Goal: Task Accomplishment & Management: Manage account settings

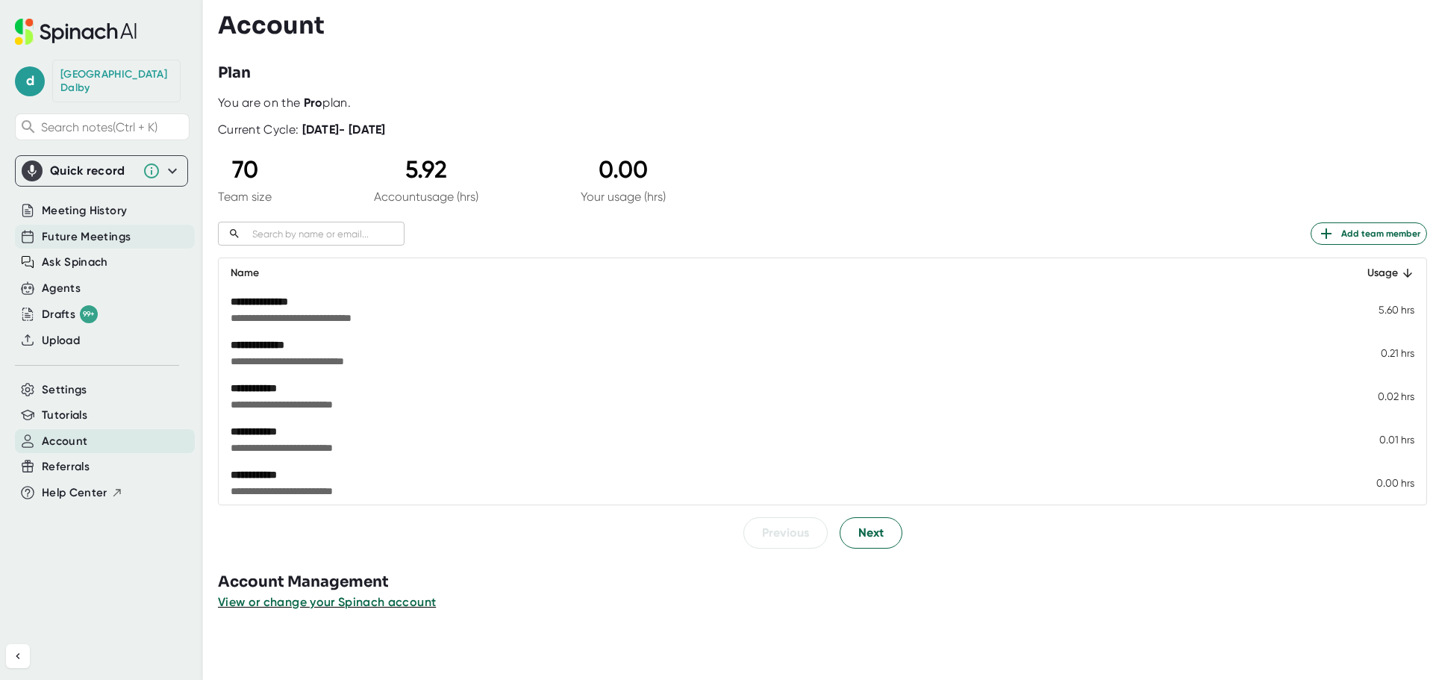
click at [68, 228] on span "Future Meetings" at bounding box center [86, 236] width 89 height 17
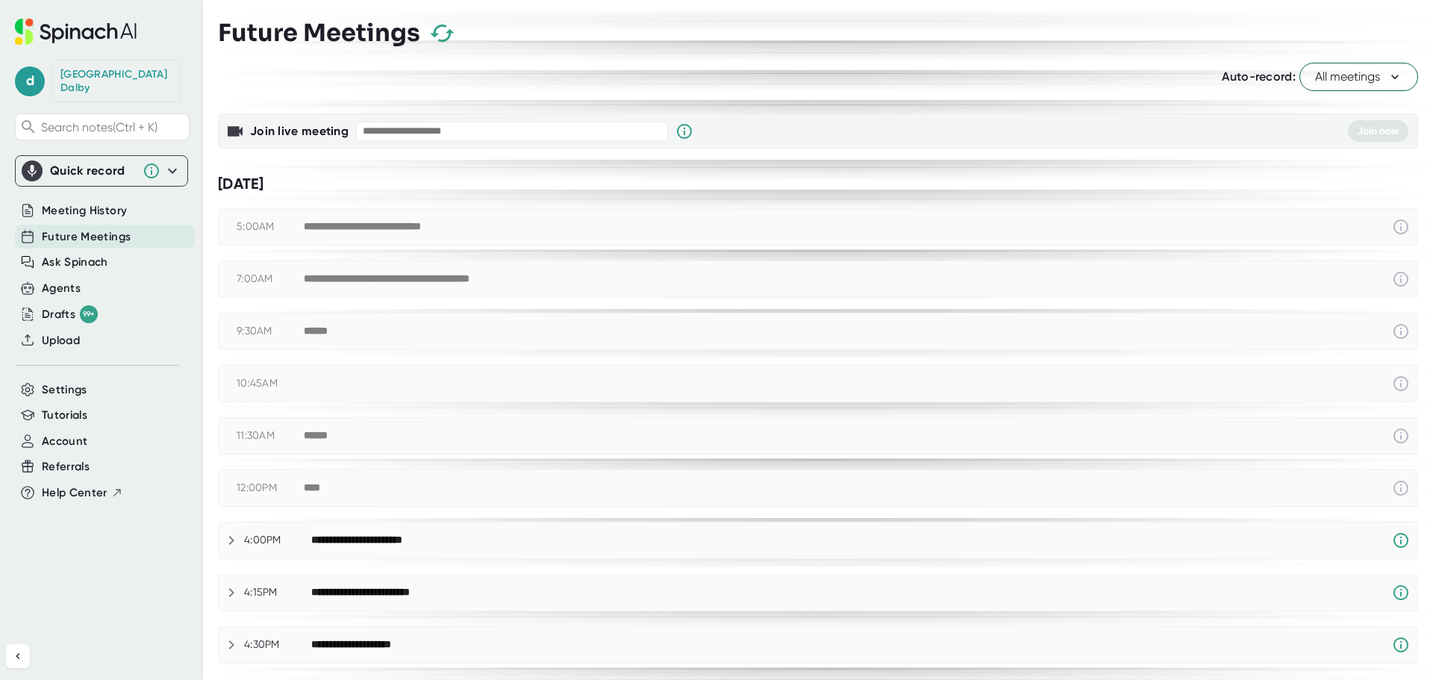
click at [1391, 78] on icon at bounding box center [1394, 77] width 7 height 4
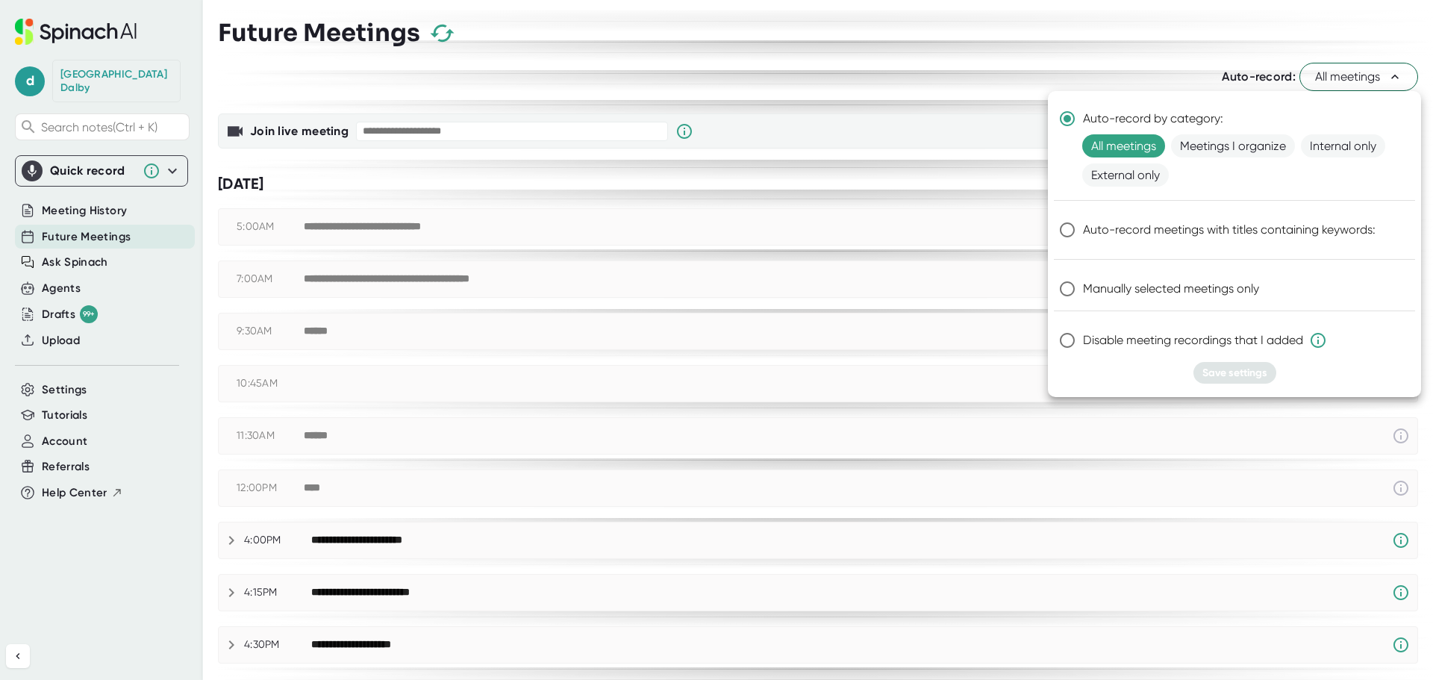
click at [1066, 289] on input "Manually selected meetings only" at bounding box center [1067, 288] width 31 height 31
radio input "true"
click at [1235, 370] on span "Save settings" at bounding box center [1235, 373] width 65 height 13
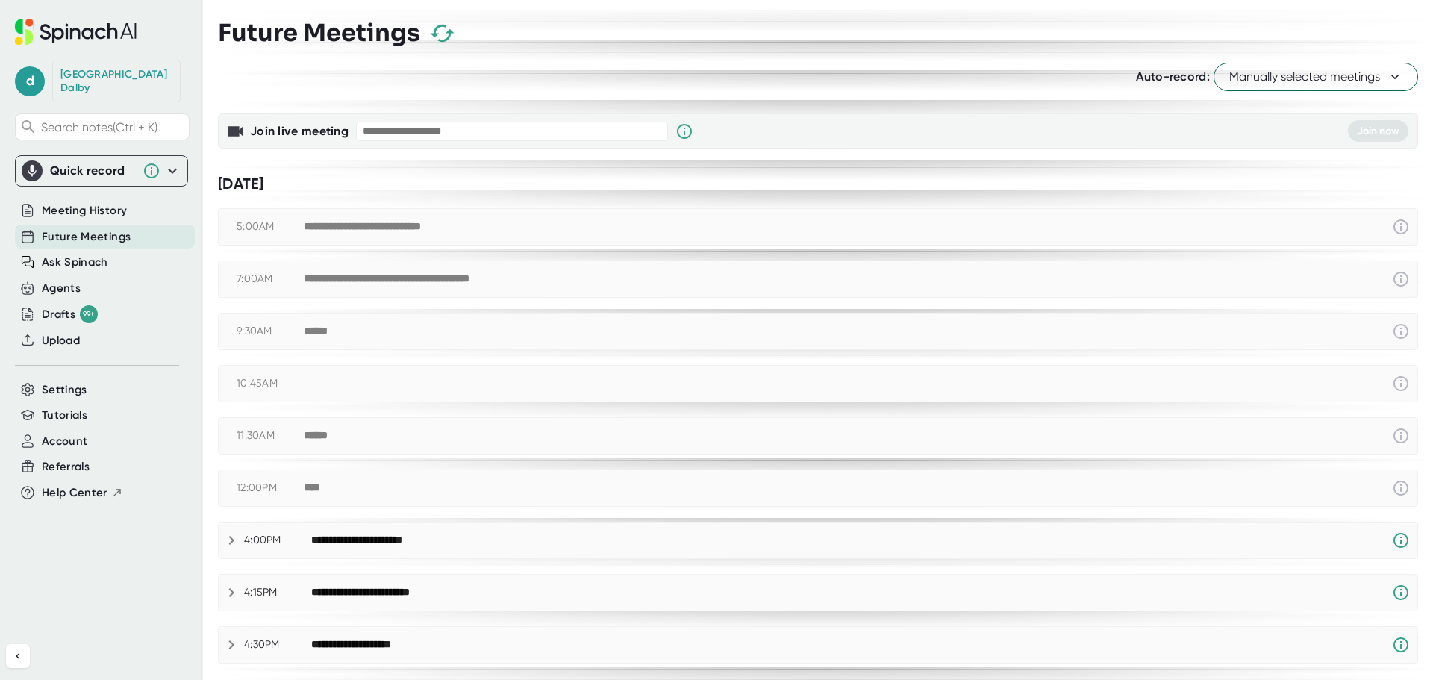
click at [1388, 74] on icon at bounding box center [1395, 76] width 15 height 15
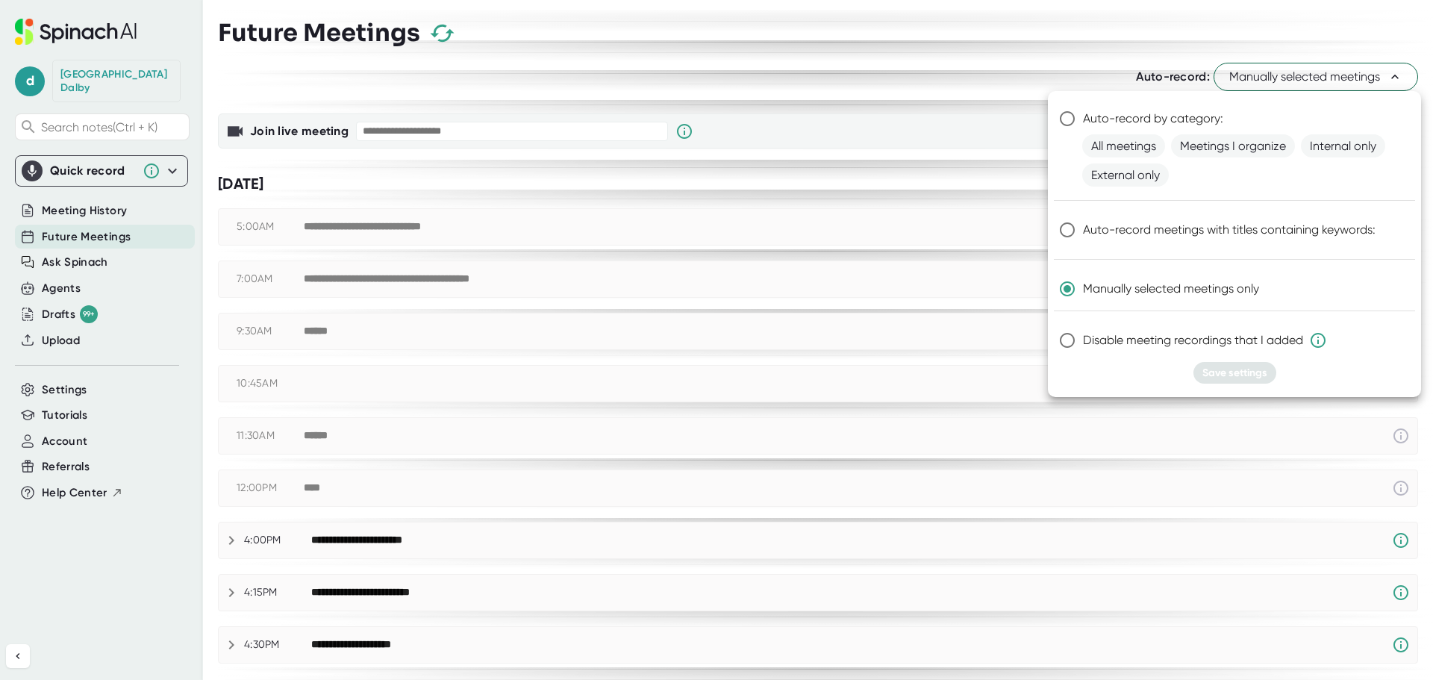
click at [982, 57] on div at bounding box center [716, 340] width 1433 height 680
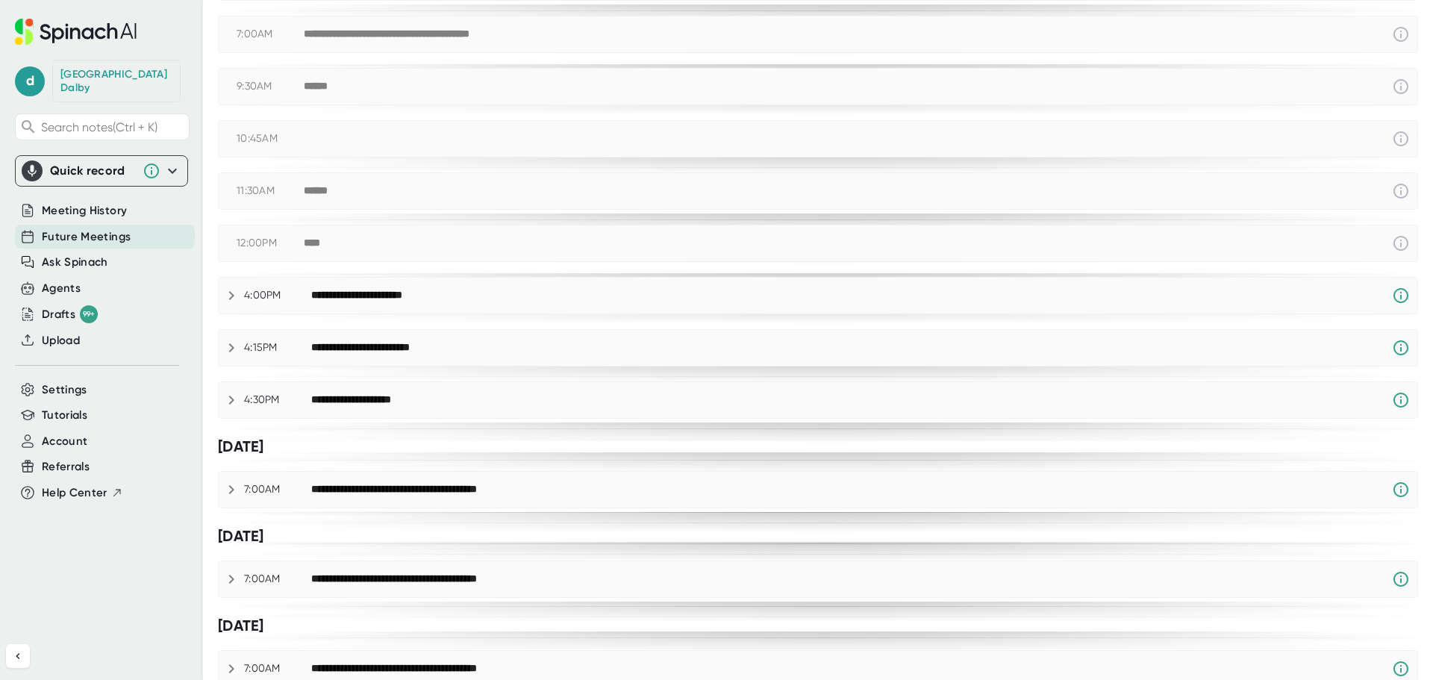
scroll to position [299, 0]
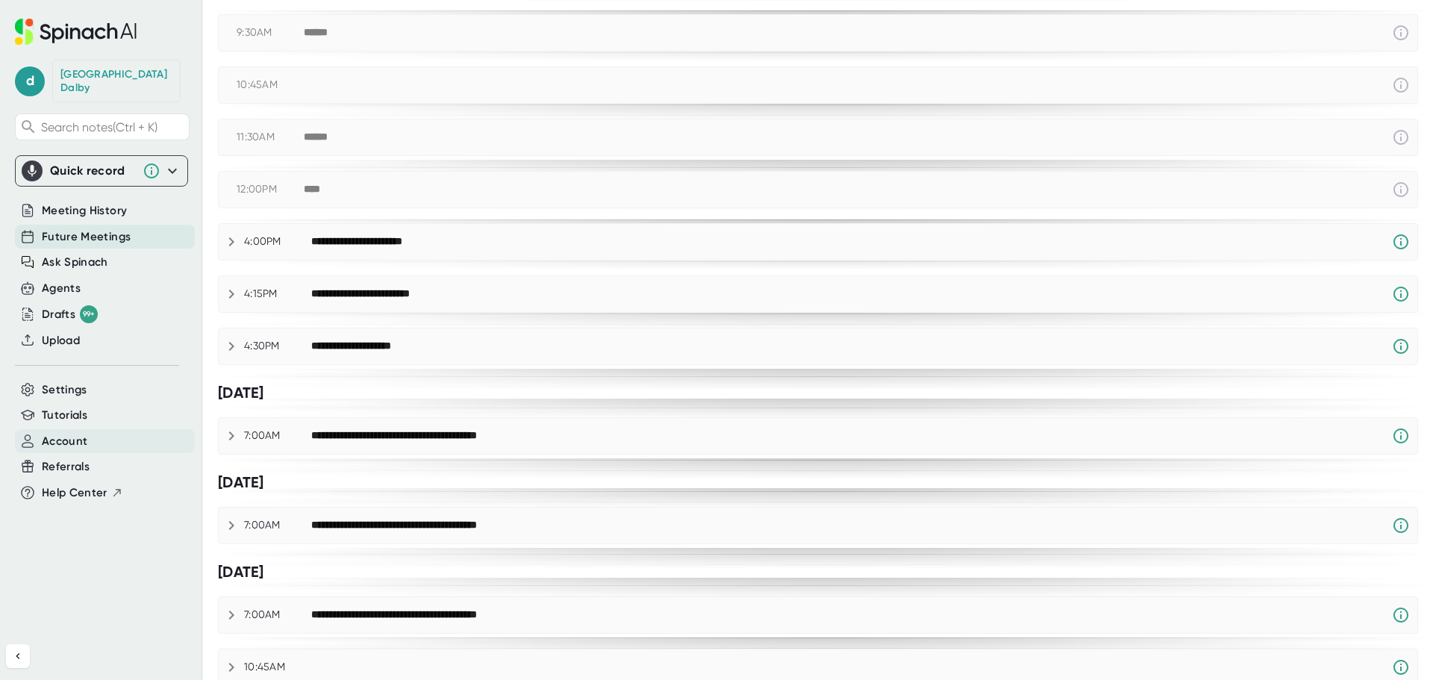
click at [67, 433] on span "Account" at bounding box center [65, 441] width 46 height 17
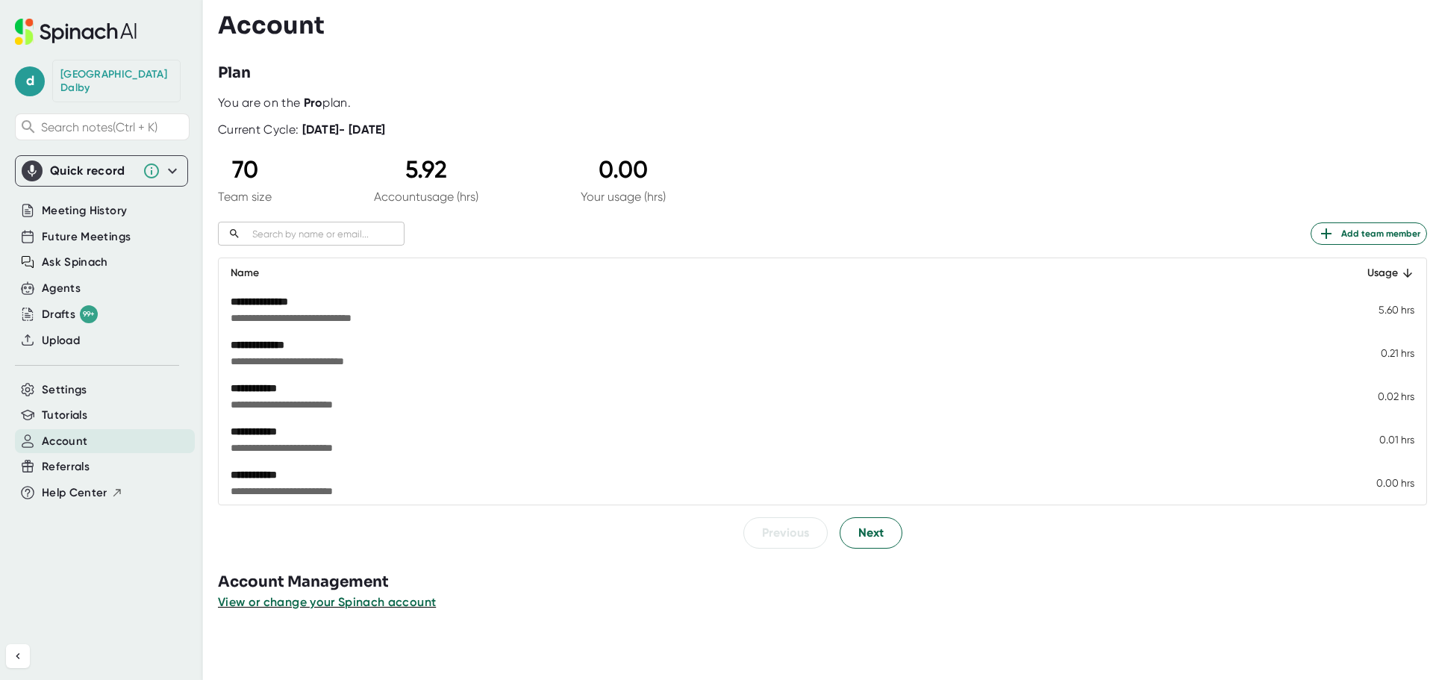
click at [268, 303] on div "**********" at bounding box center [646, 301] width 830 height 15
click at [882, 527] on button "Next" at bounding box center [871, 532] width 63 height 31
click at [867, 534] on span "Next" at bounding box center [870, 534] width 25 height 18
click at [867, 534] on span "Next" at bounding box center [870, 533] width 25 height 18
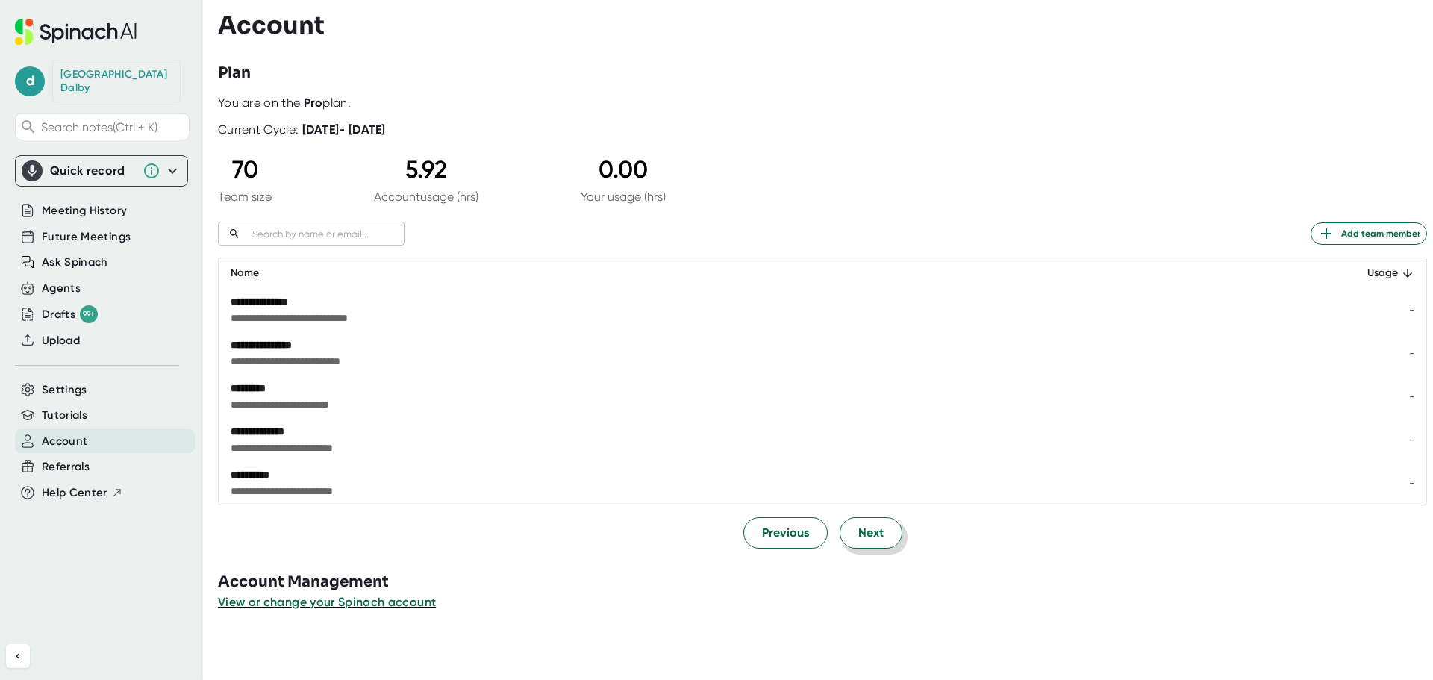
click at [867, 534] on span "Next" at bounding box center [870, 533] width 25 height 18
